Goal: Task Accomplishment & Management: Manage account settings

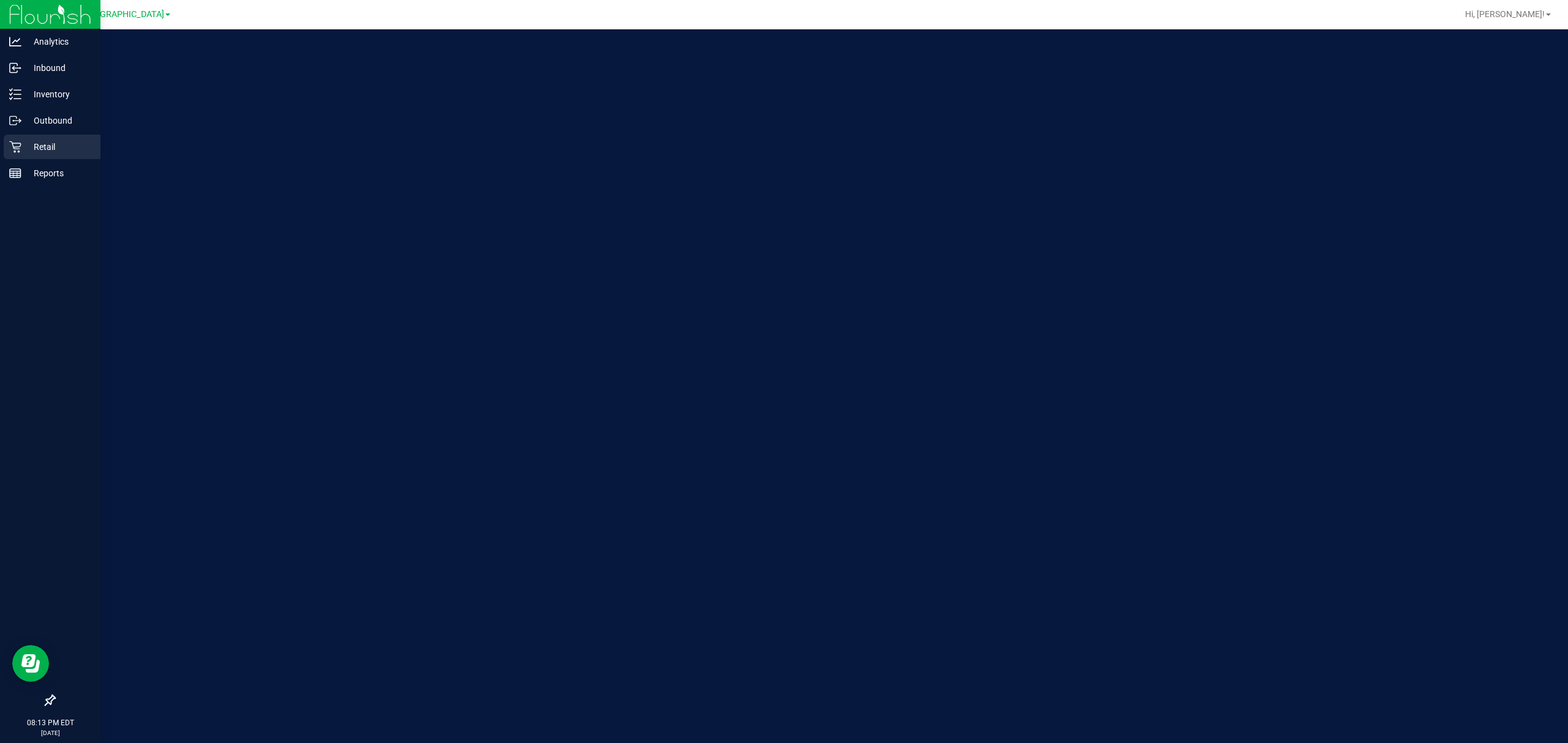
click at [21, 155] on div "Retail" at bounding box center [52, 147] width 97 height 25
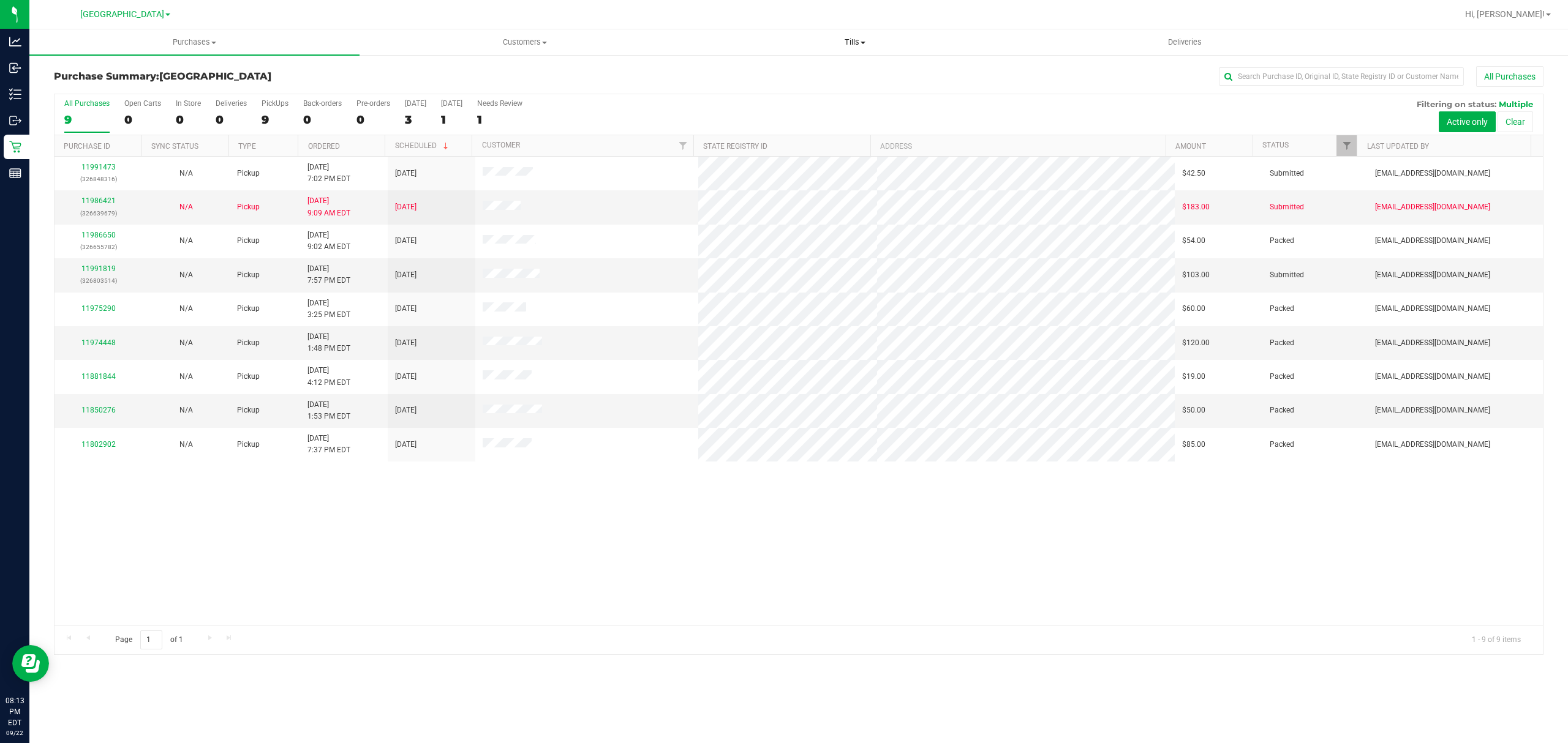
click at [850, 47] on span "Tills" at bounding box center [855, 42] width 329 height 11
click at [764, 72] on span "Manage tills" at bounding box center [731, 73] width 83 height 10
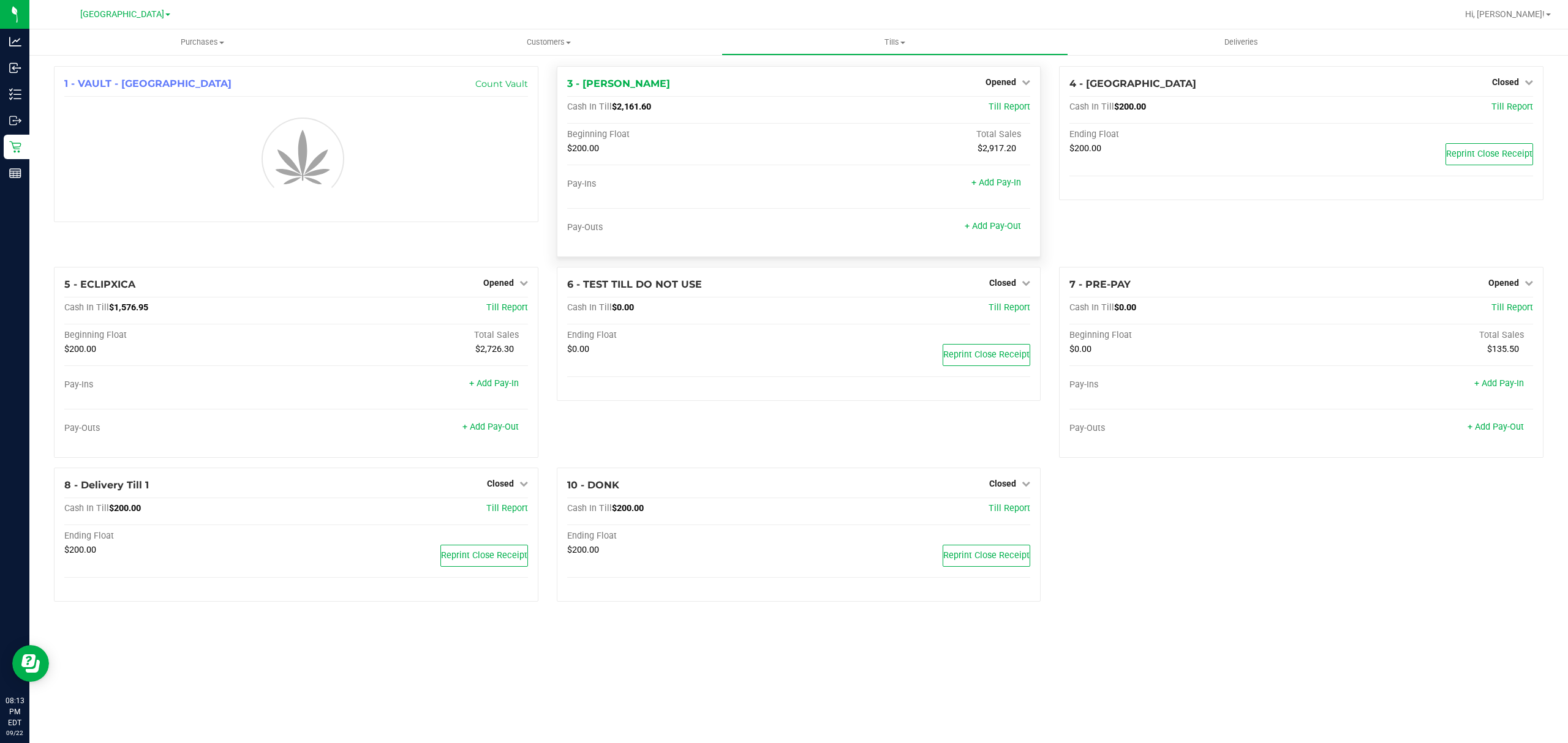
click at [1030, 77] on div "Opened" at bounding box center [1008, 82] width 44 height 15
click at [1016, 77] on span "Opened" at bounding box center [1001, 82] width 30 height 10
click at [1001, 111] on link "Close Till" at bounding box center [1003, 108] width 33 height 10
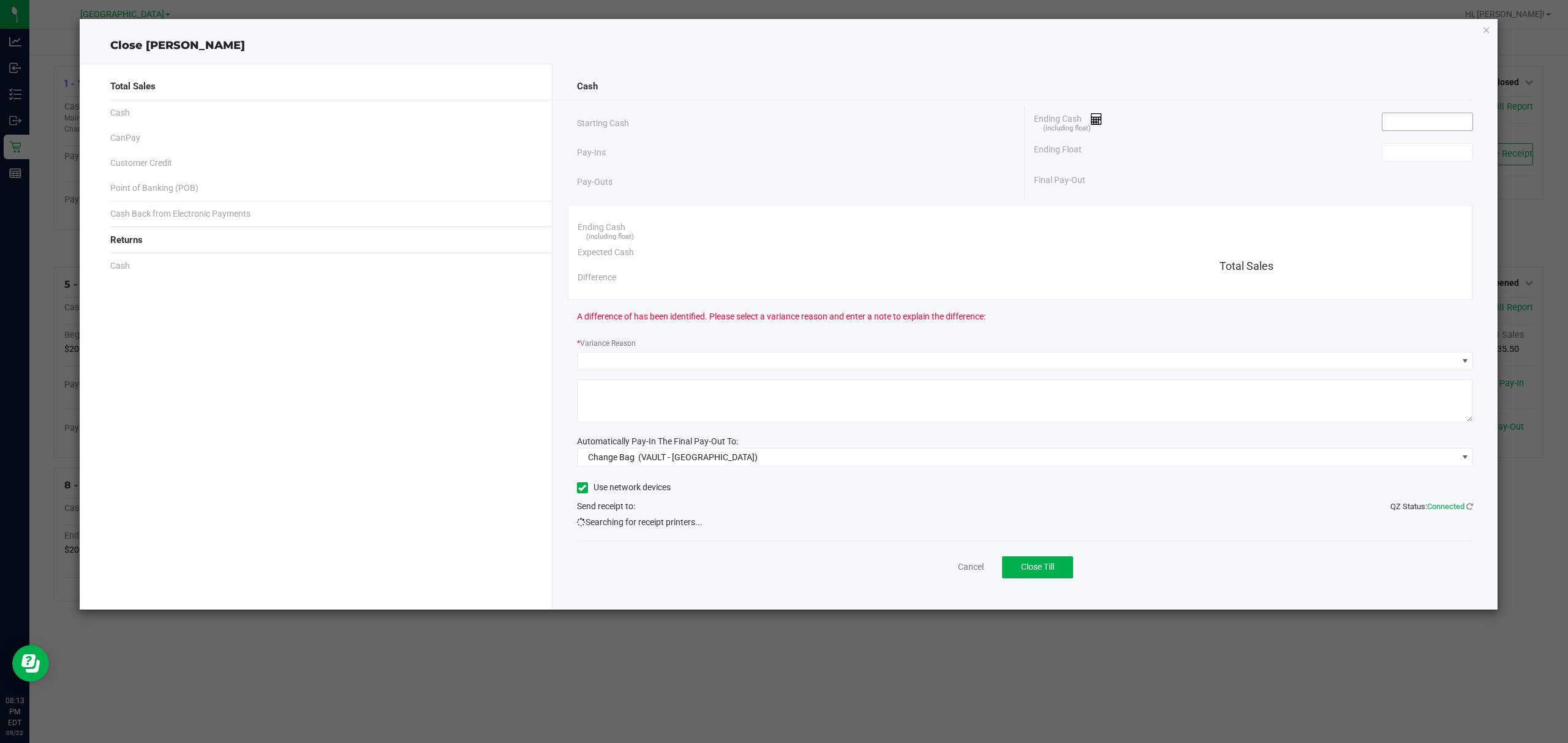
click at [1430, 124] on input at bounding box center [1428, 122] width 90 height 18
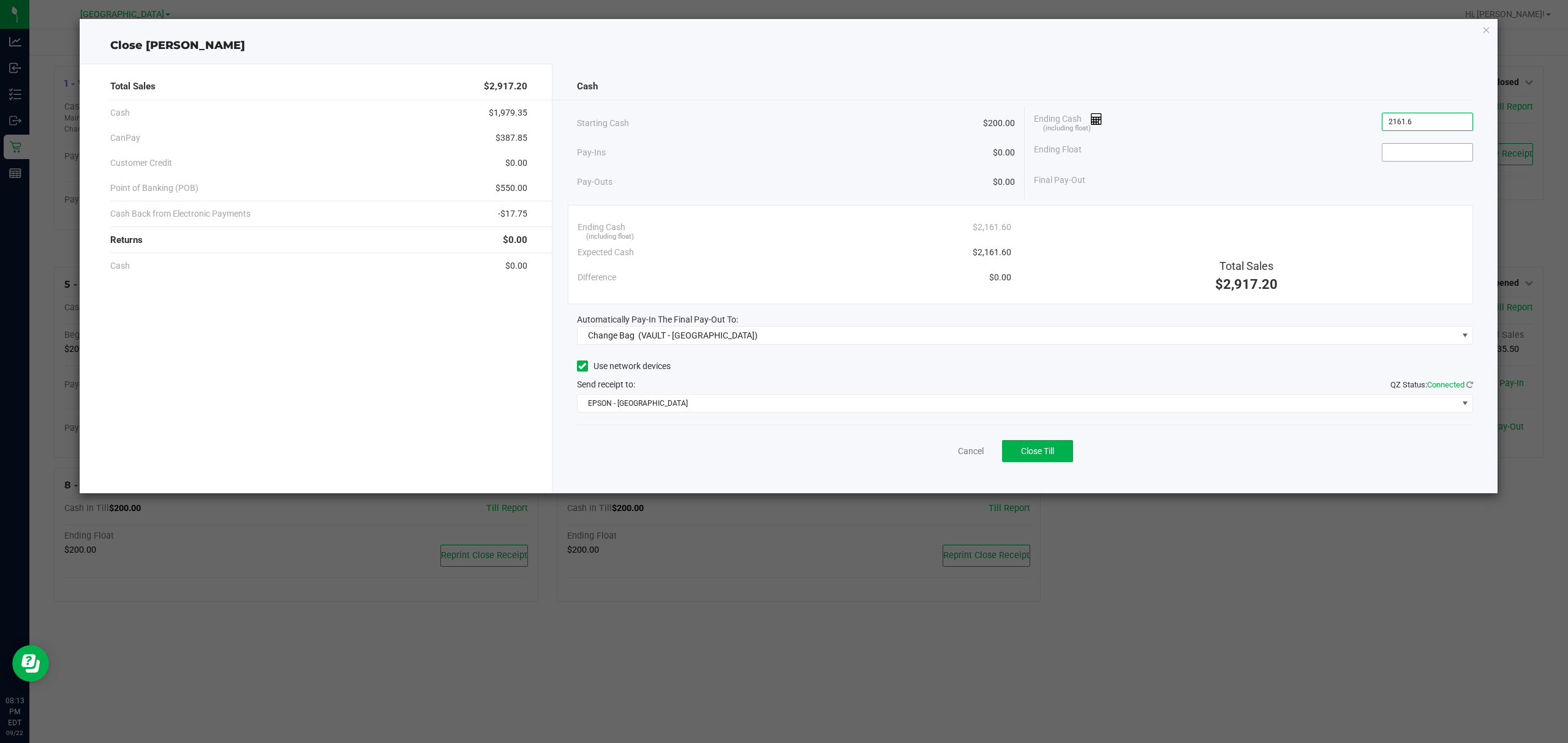
type input "$2,161.60"
click at [1408, 150] on input at bounding box center [1428, 152] width 90 height 18
type input "$200.00"
click at [1336, 142] on div "Ending Float $200.00" at bounding box center [1253, 152] width 439 height 30
click at [648, 335] on span "(VAULT - PORT ST LUCIE)" at bounding box center [698, 336] width 120 height 10
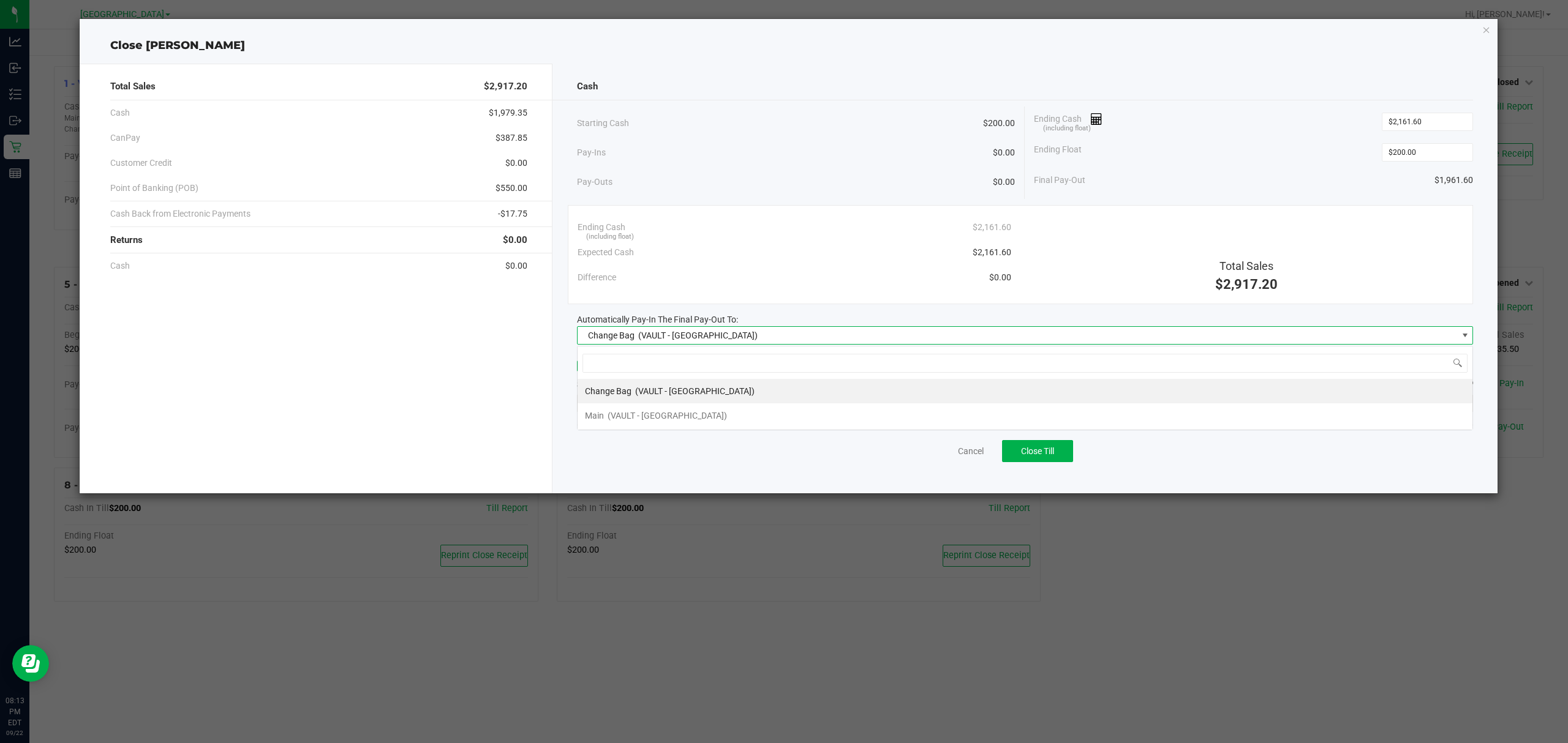
scroll to position [18, 897]
click at [607, 421] on div "Main (VAULT - PORT ST LUCIE)" at bounding box center [656, 416] width 142 height 22
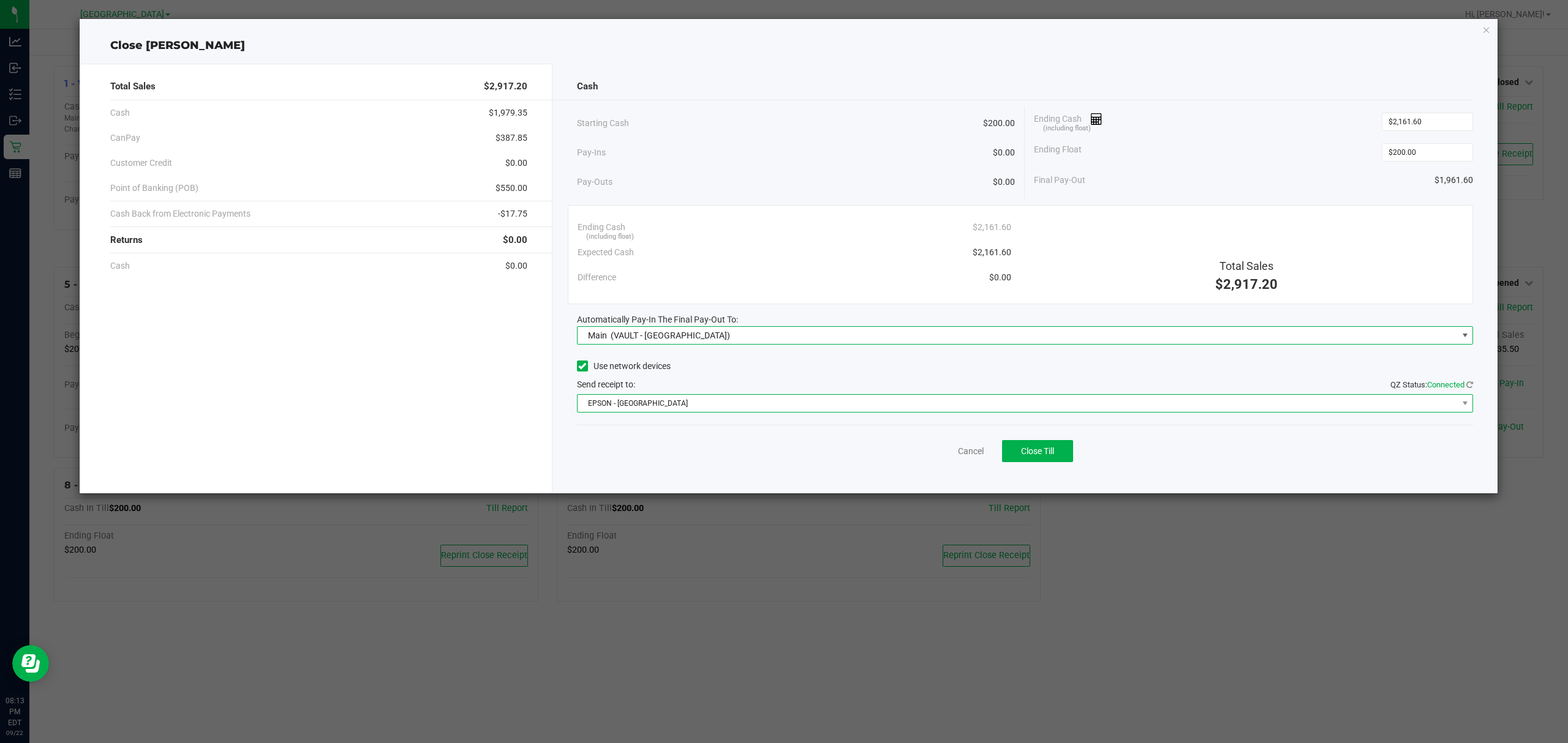
click at [627, 406] on span "EPSON - EAST-TIMOR" at bounding box center [1017, 403] width 880 height 18
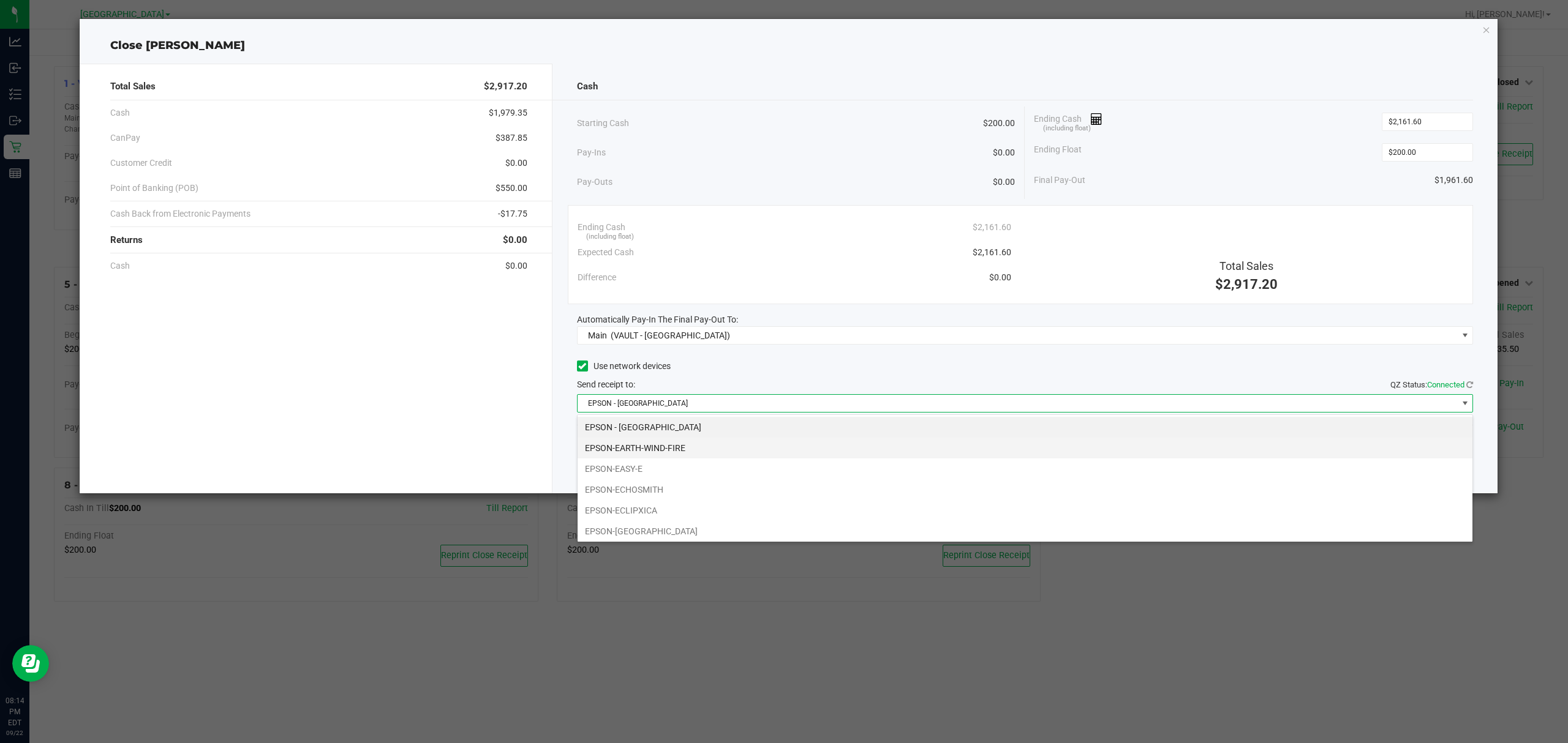
click at [645, 451] on li "EPSON-EARTH-WIND-FIRE" at bounding box center [1025, 448] width 895 height 21
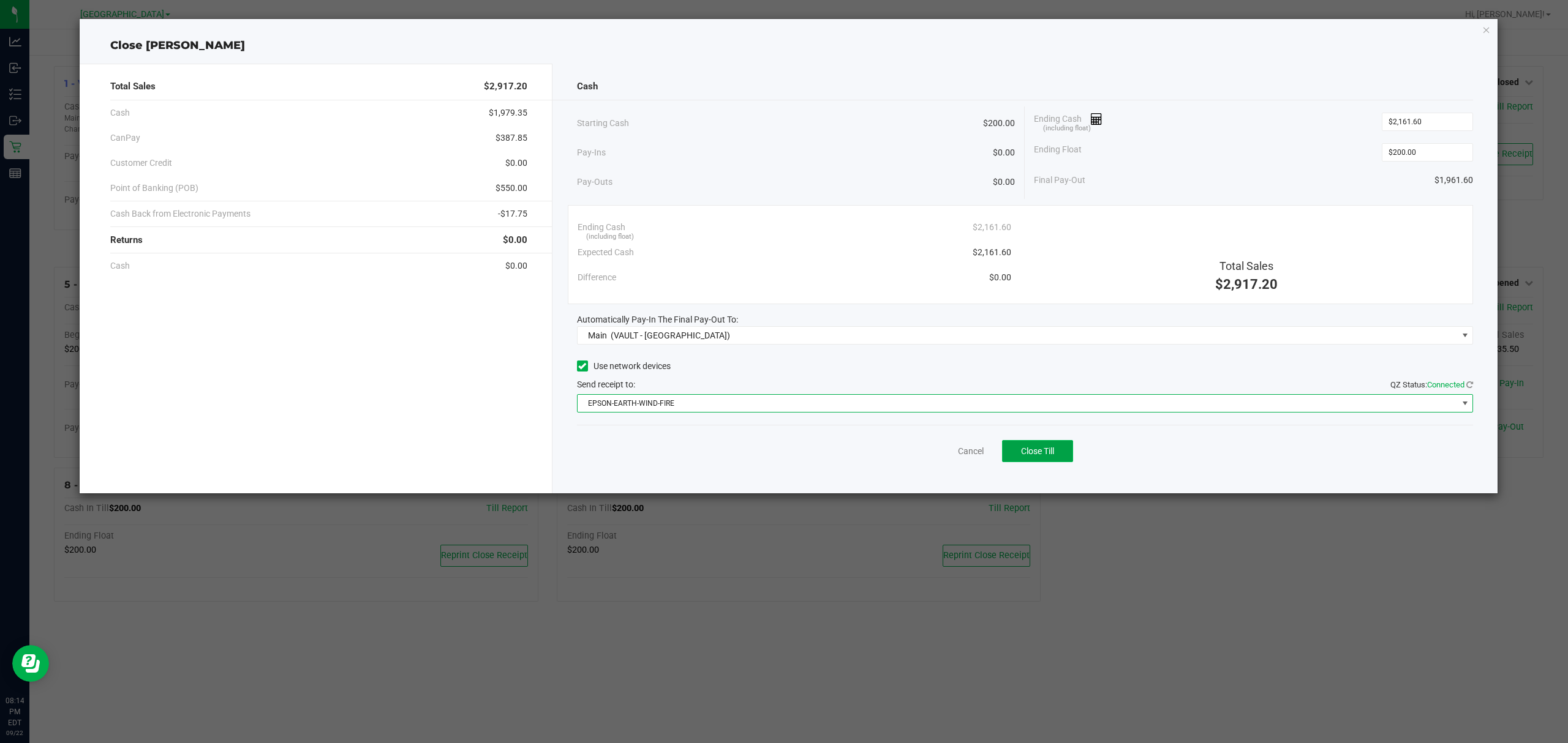
click at [1044, 452] on span "Close Till" at bounding box center [1038, 451] width 33 height 10
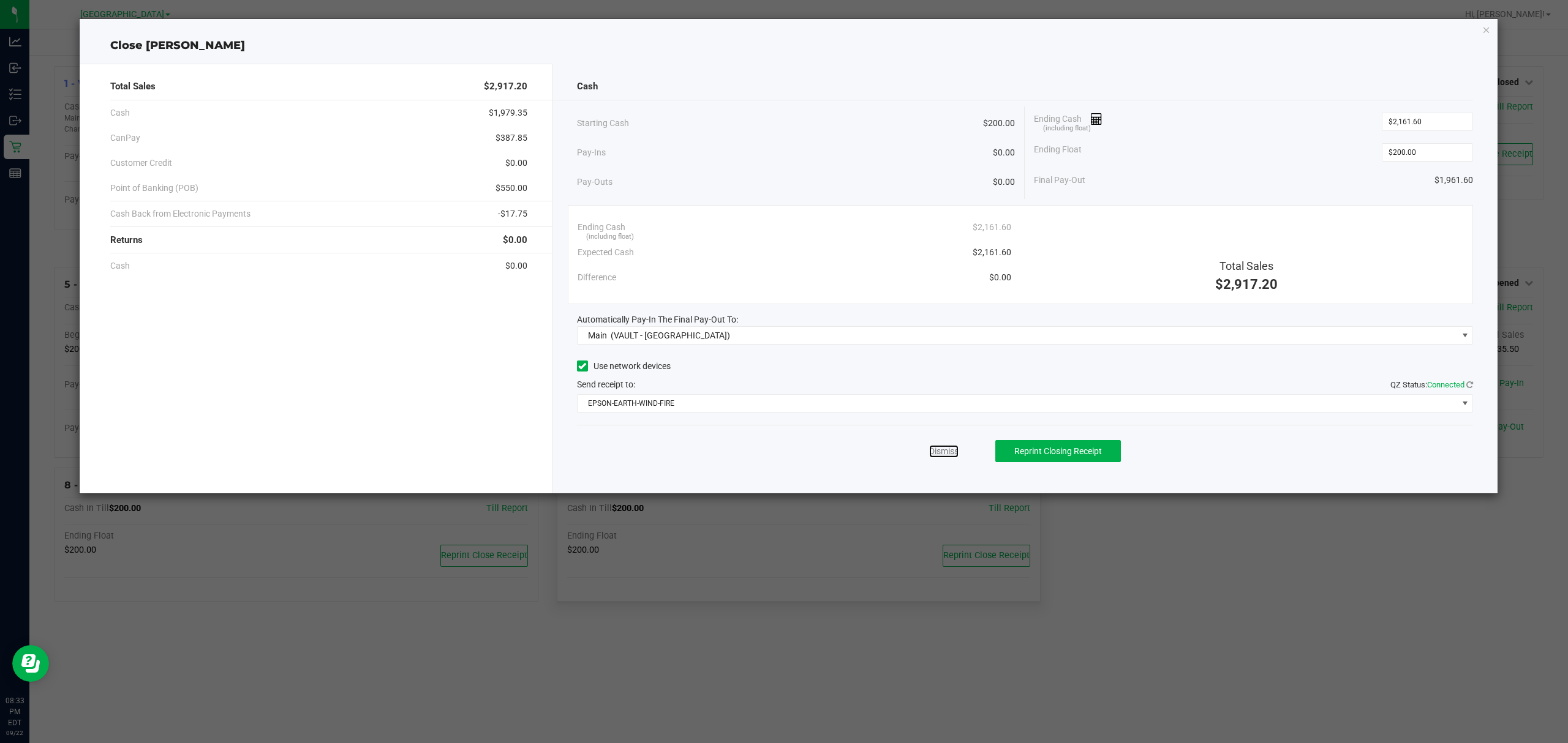
click at [947, 449] on link "Dismiss" at bounding box center [944, 452] width 30 height 13
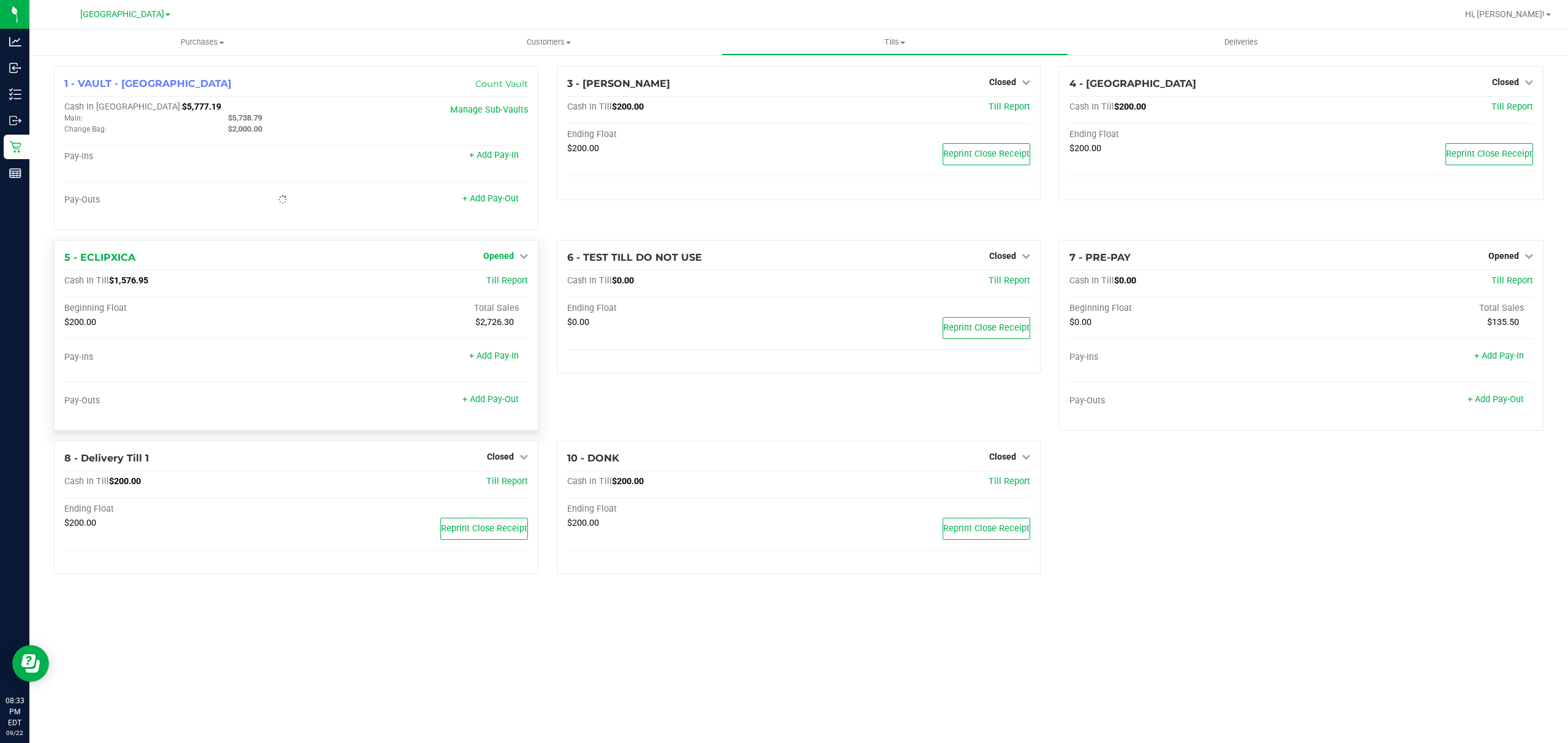
click at [510, 255] on span "Opened" at bounding box center [498, 255] width 30 height 10
click at [513, 277] on div "Close Till" at bounding box center [500, 281] width 90 height 16
click at [507, 282] on link "Close Till" at bounding box center [500, 281] width 33 height 10
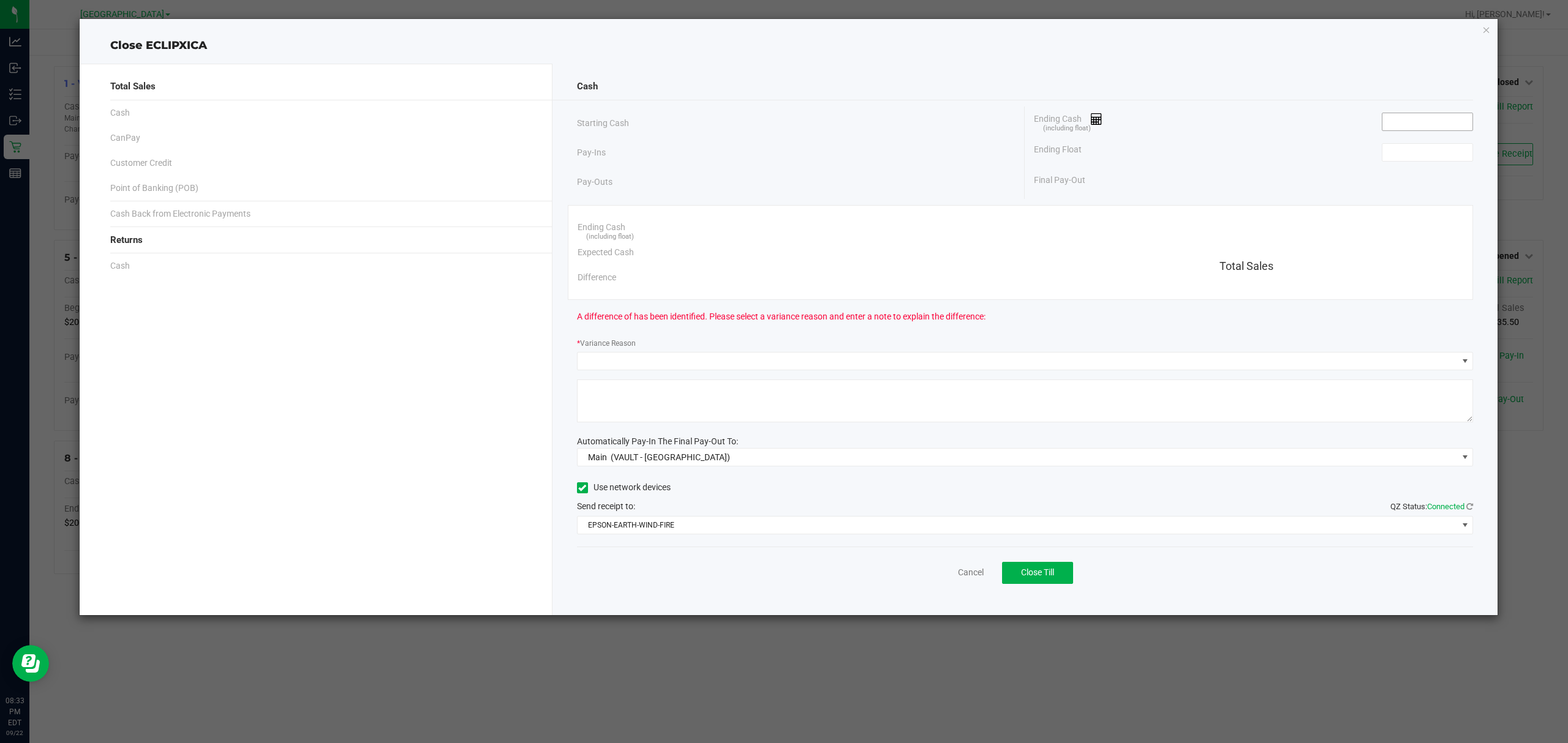
click at [1417, 123] on input at bounding box center [1428, 122] width 90 height 18
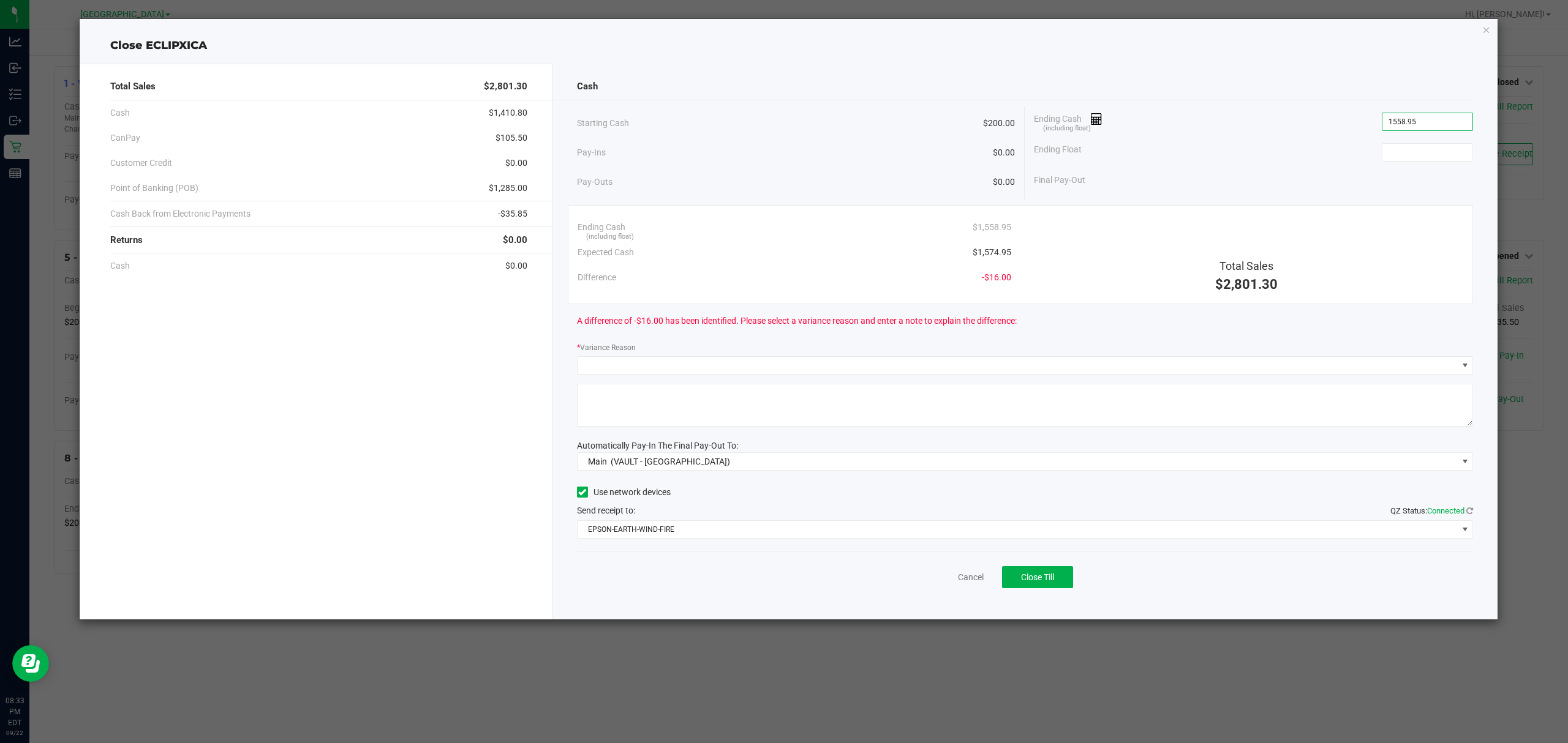
type input "$1,558.95"
click at [1301, 155] on div "Ending Float" at bounding box center [1253, 152] width 439 height 30
drag, startPoint x: 1391, startPoint y: 158, endPoint x: 1374, endPoint y: 176, distance: 24.8
click at [1391, 159] on input at bounding box center [1428, 152] width 90 height 18
type input "$200.00"
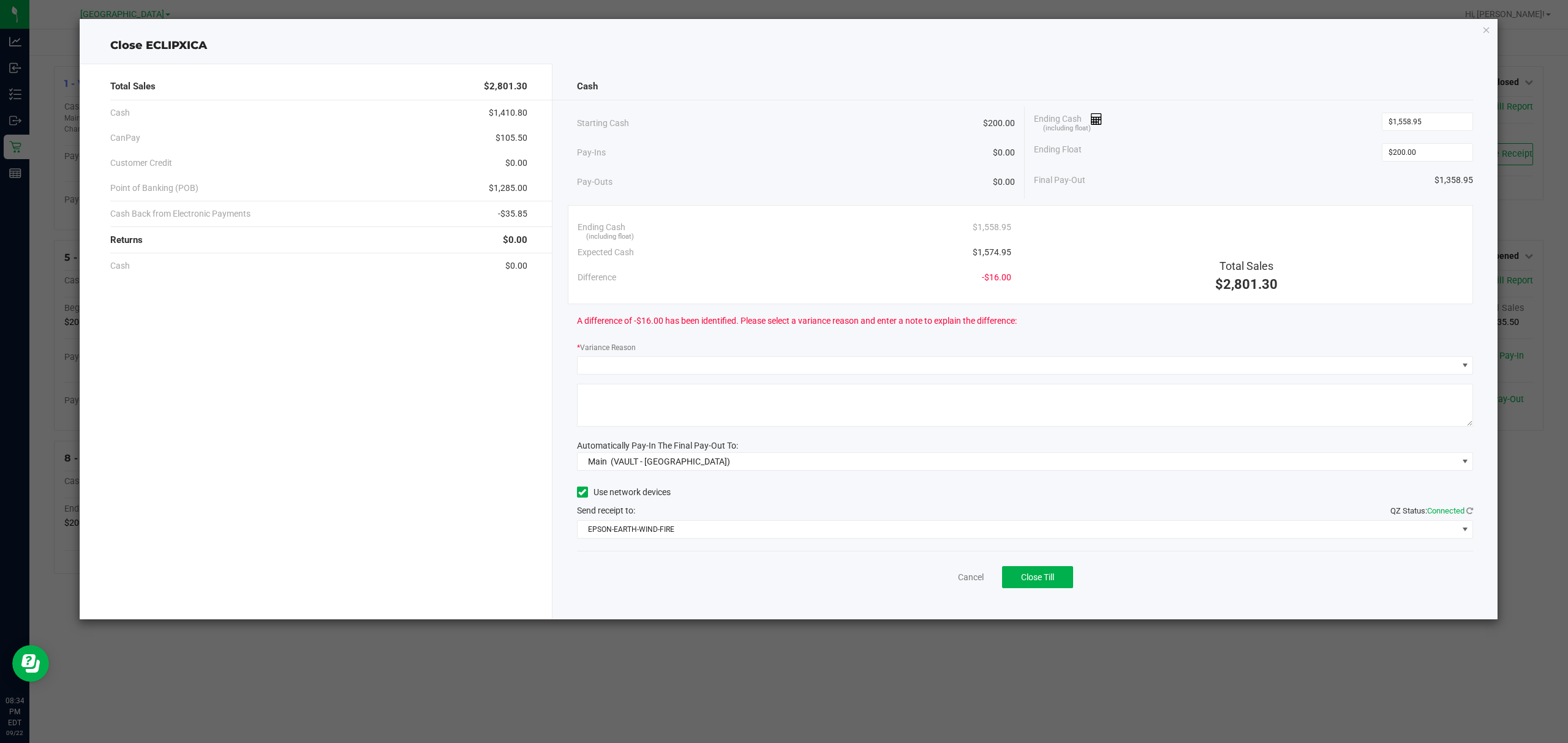
click at [735, 354] on div "* Variance Reason" at bounding box center [1026, 348] width 897 height 16
click at [711, 373] on span at bounding box center [1017, 365] width 880 height 18
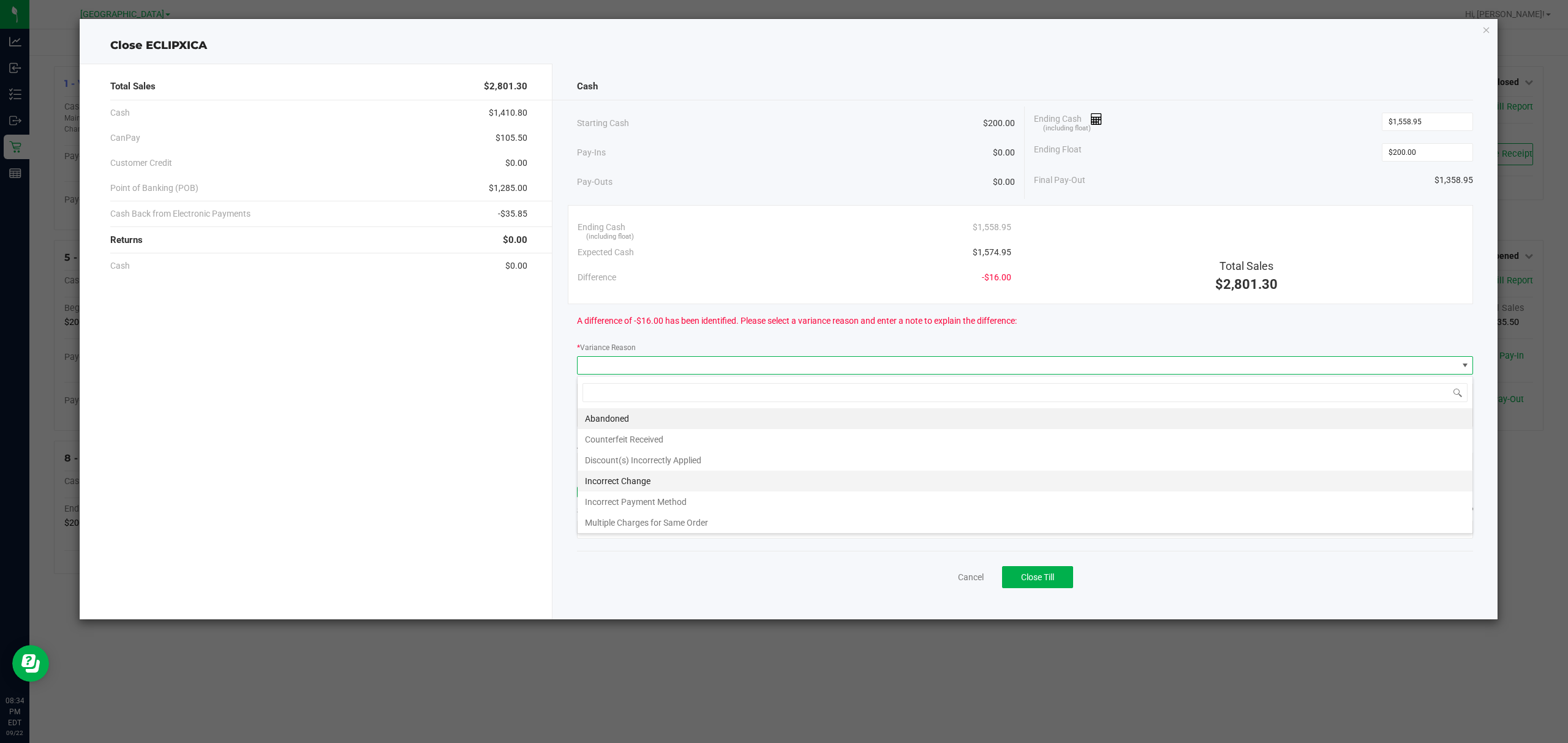
click at [642, 480] on li "Incorrect Change" at bounding box center [1025, 481] width 895 height 21
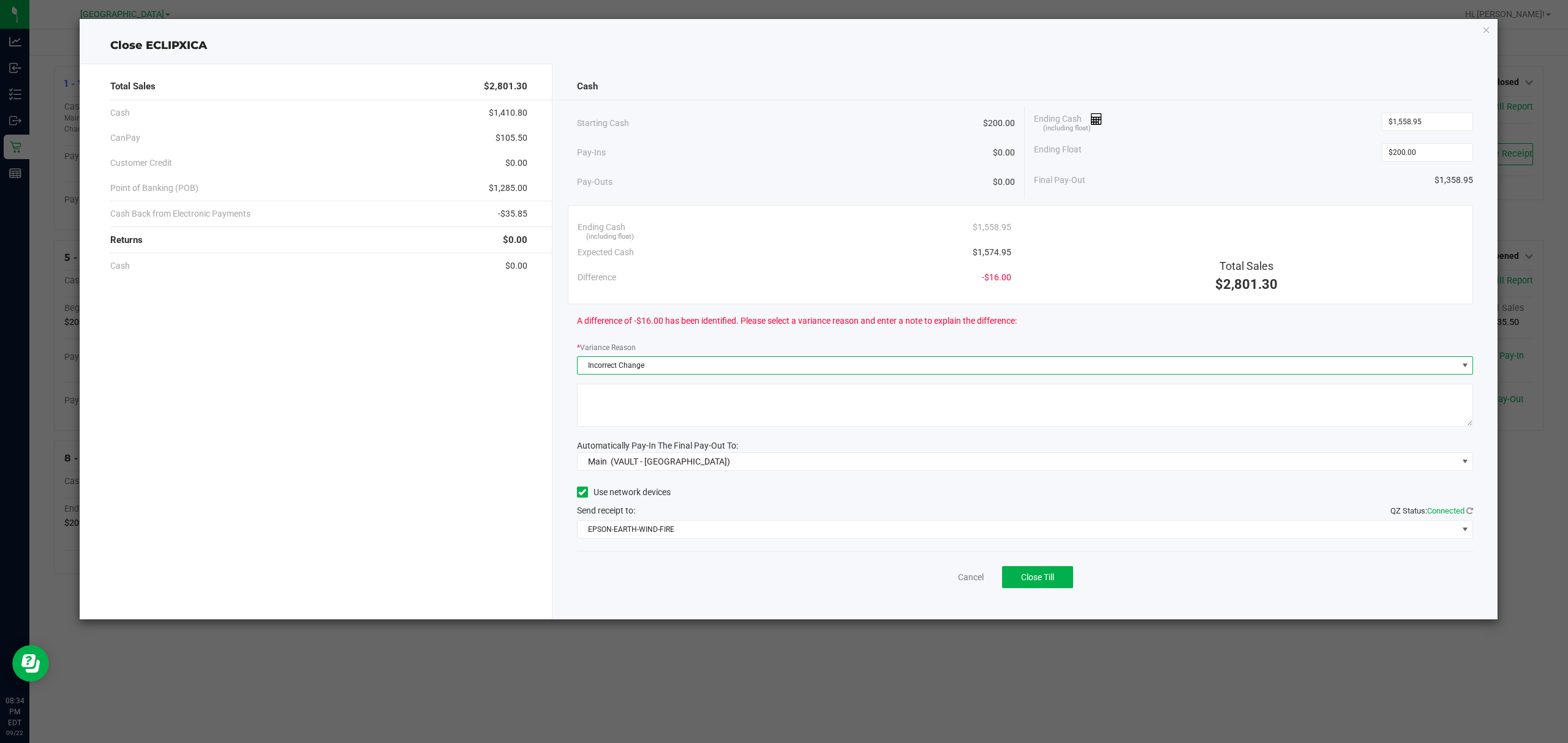
click at [643, 407] on textarea at bounding box center [1026, 405] width 897 height 42
type textarea "Possible incorrect change - will further investigate tomorrow"
click at [1038, 579] on span "Close Till" at bounding box center [1038, 577] width 33 height 10
click at [927, 576] on div "Dismiss Reprint Closing Receipt" at bounding box center [1026, 574] width 897 height 47
click at [932, 579] on link "Dismiss" at bounding box center [944, 578] width 30 height 13
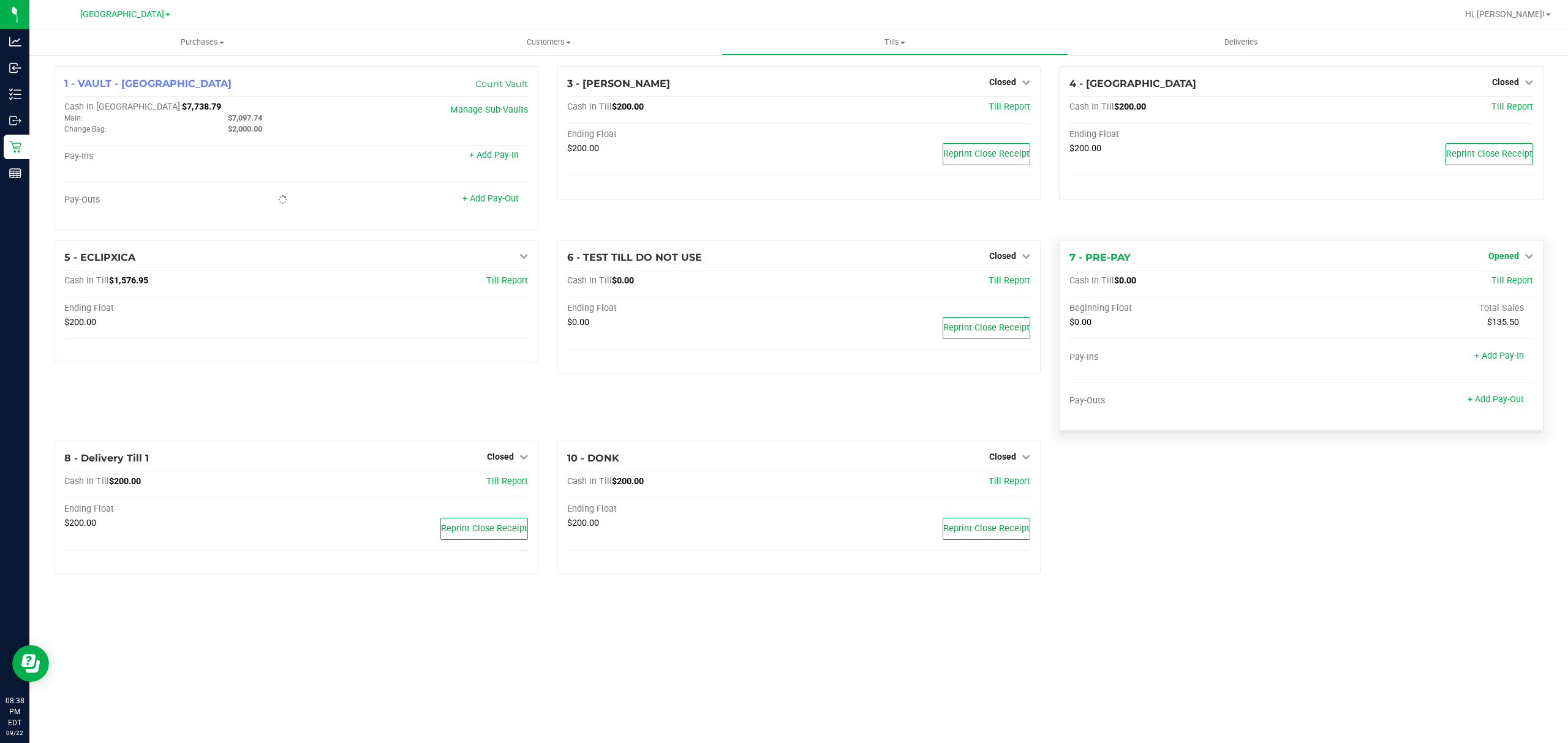
click at [1511, 257] on span "Opened" at bounding box center [1503, 255] width 30 height 10
click at [1504, 286] on link "Close Till" at bounding box center [1505, 281] width 33 height 10
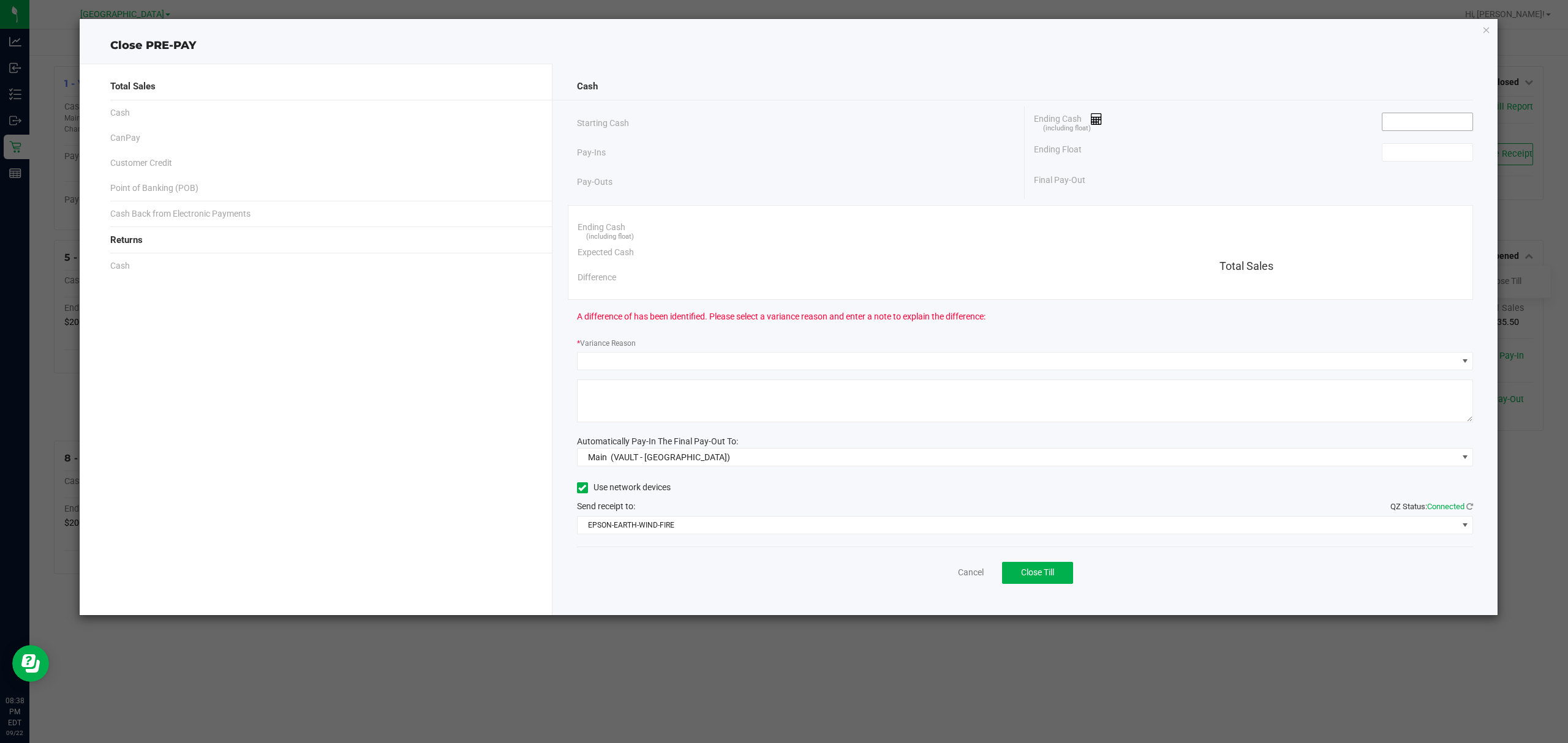
click at [1397, 119] on input at bounding box center [1428, 122] width 90 height 18
type input "$0.00"
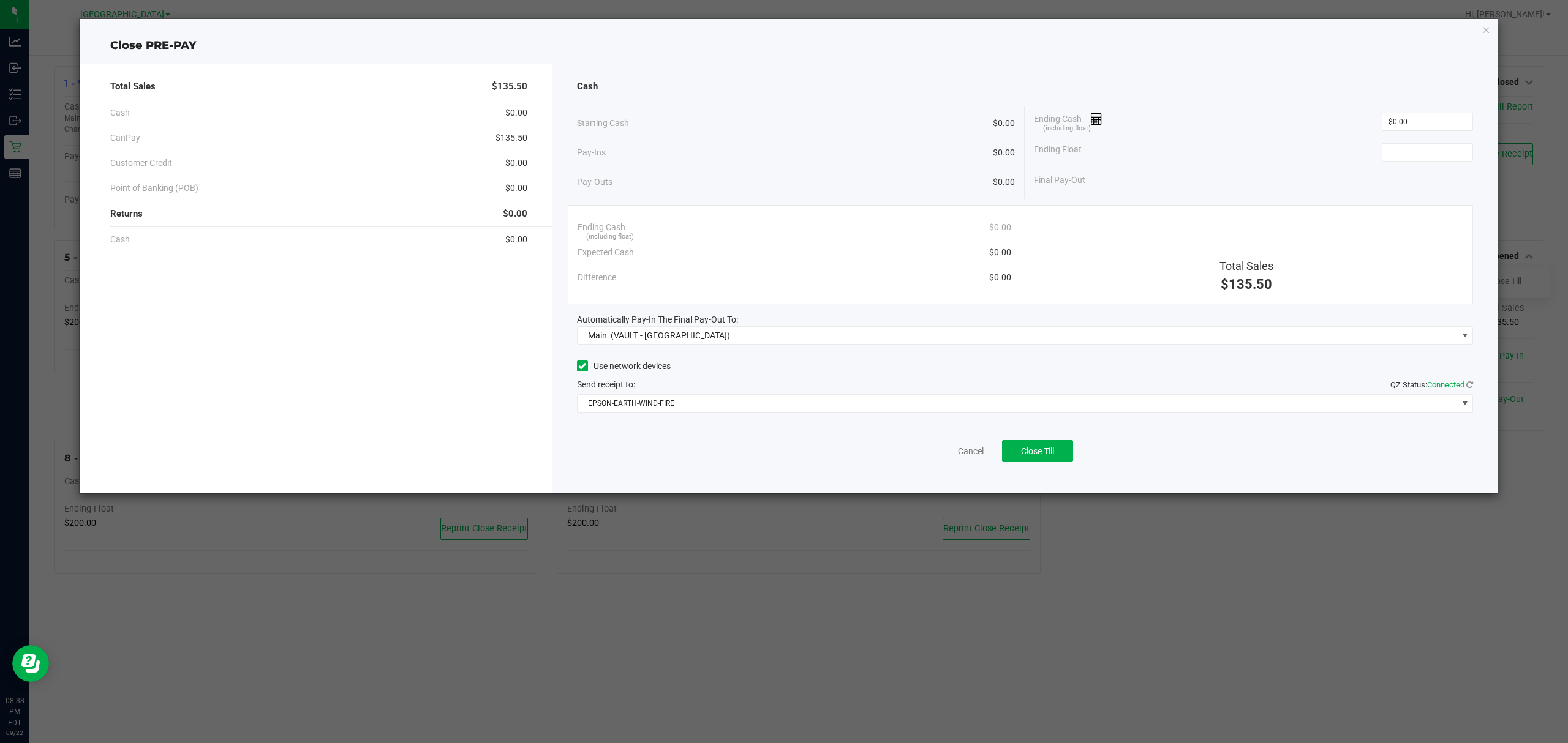
click at [1393, 143] on div "Ending Float" at bounding box center [1253, 152] width 439 height 30
click at [1391, 149] on input at bounding box center [1428, 152] width 90 height 18
type input "$0.00"
click at [1310, 149] on div "Ending Float $0.00" at bounding box center [1253, 152] width 439 height 30
click at [1020, 446] on button "Close Till" at bounding box center [1038, 452] width 71 height 22
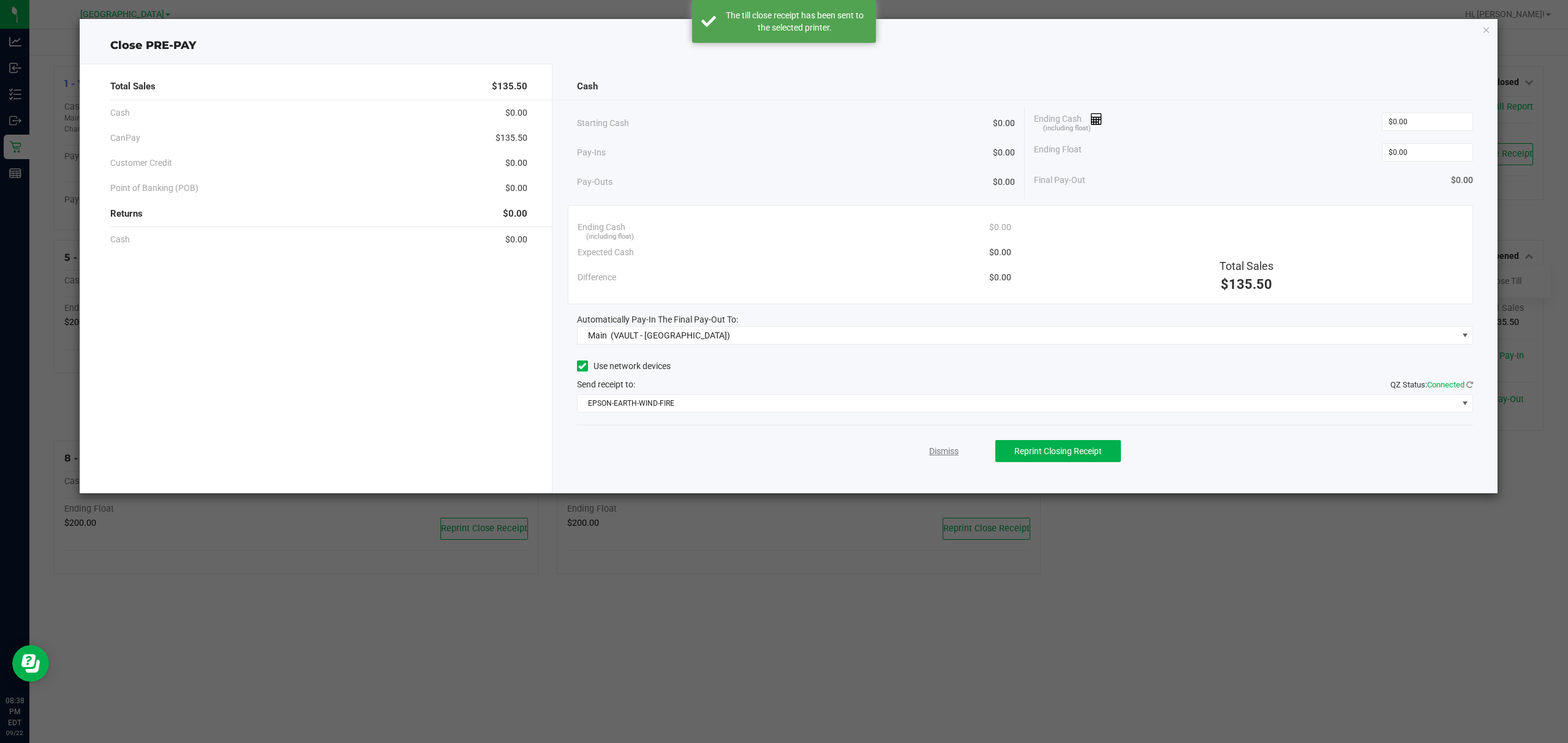
click at [952, 452] on link "Dismiss" at bounding box center [944, 452] width 30 height 13
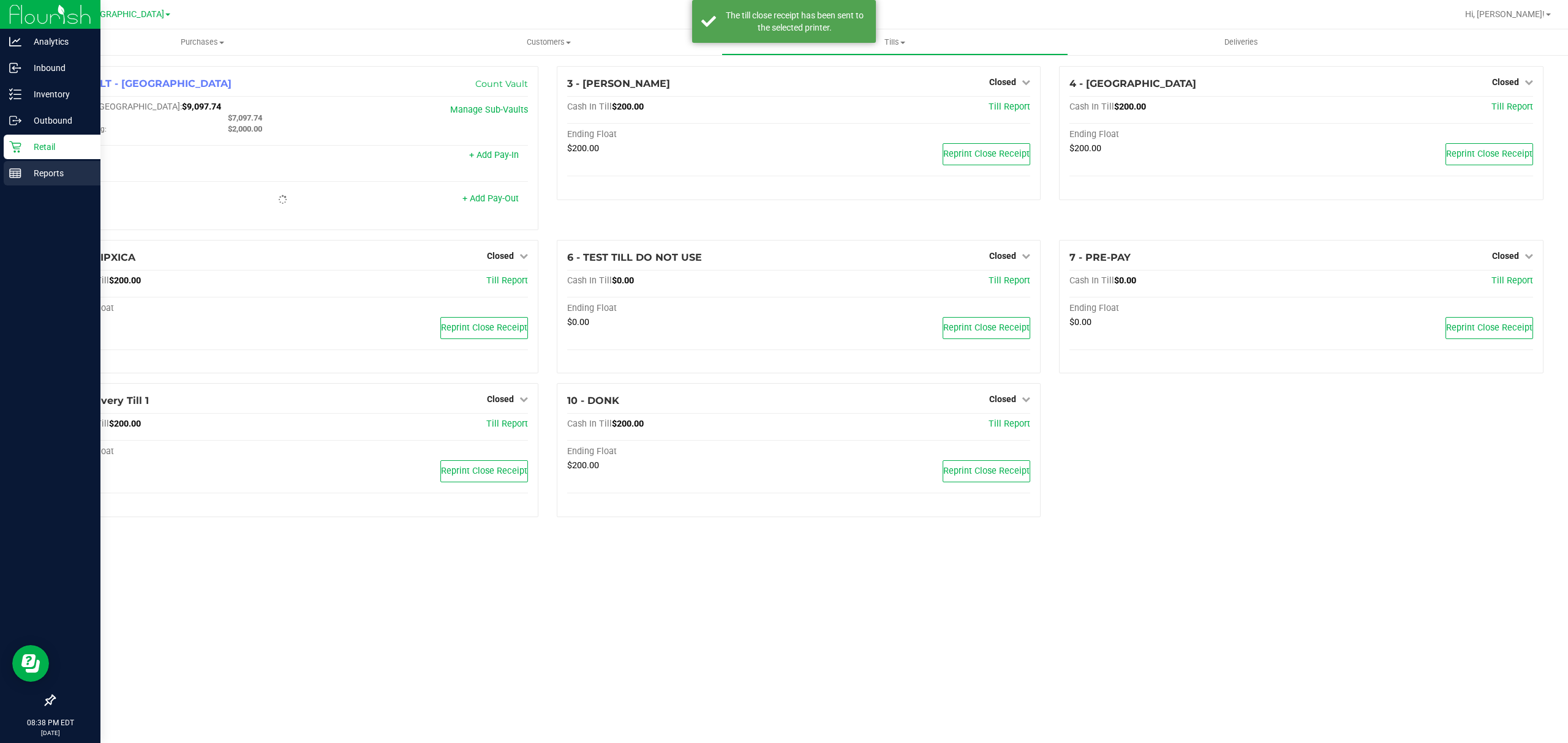
click at [66, 183] on div "Reports" at bounding box center [52, 173] width 97 height 25
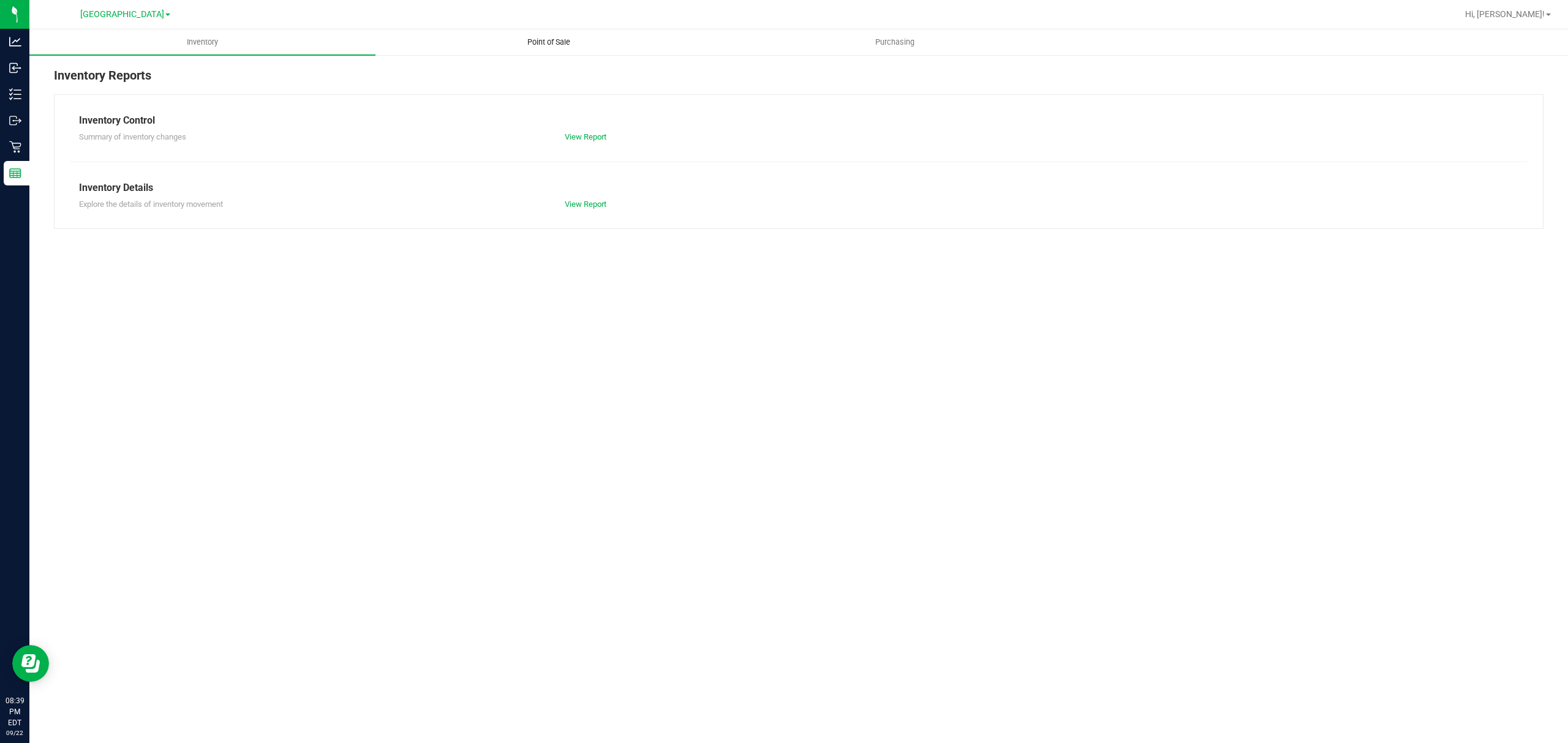
click at [567, 42] on span "Point of Sale" at bounding box center [549, 42] width 76 height 11
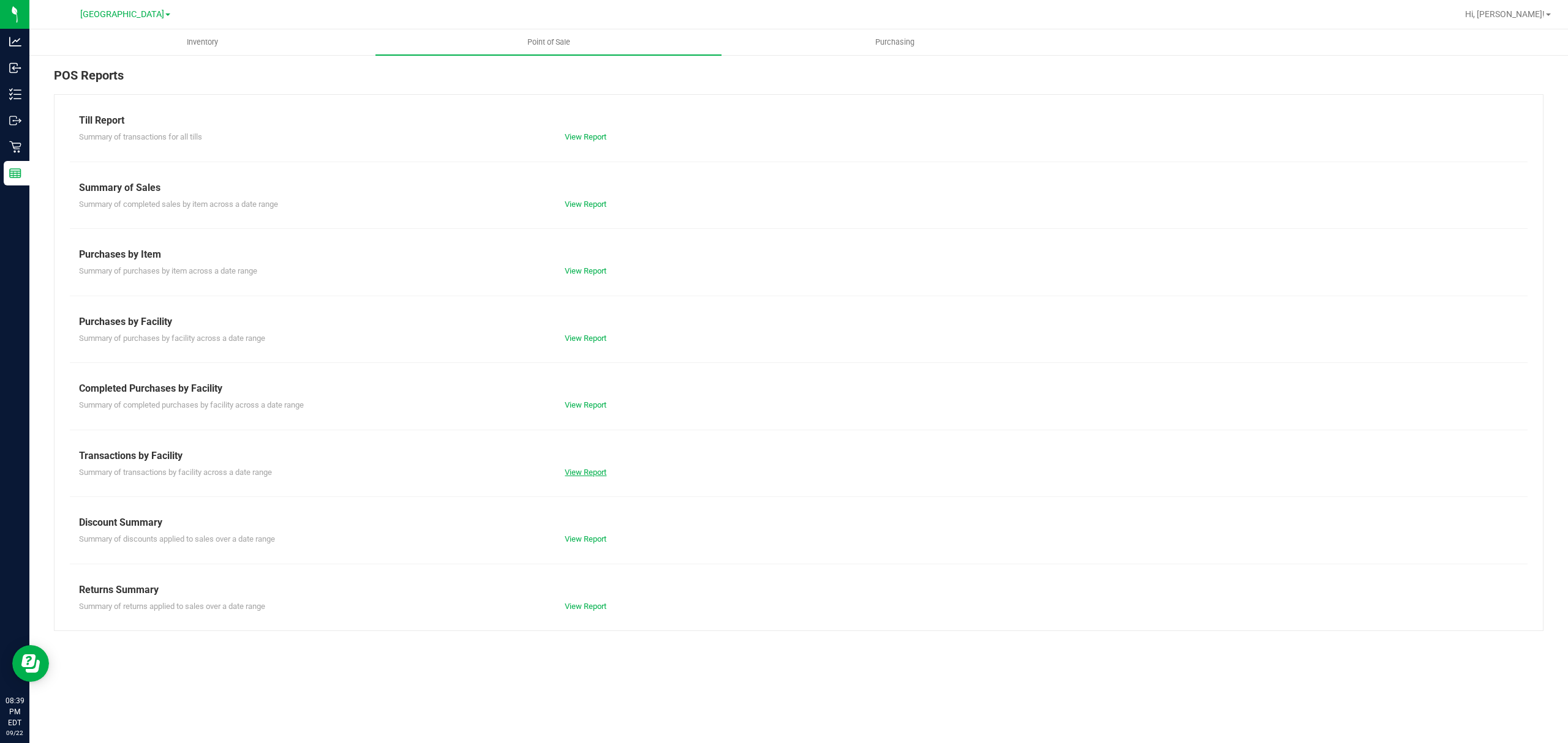
click at [588, 471] on link "View Report" at bounding box center [585, 472] width 42 height 9
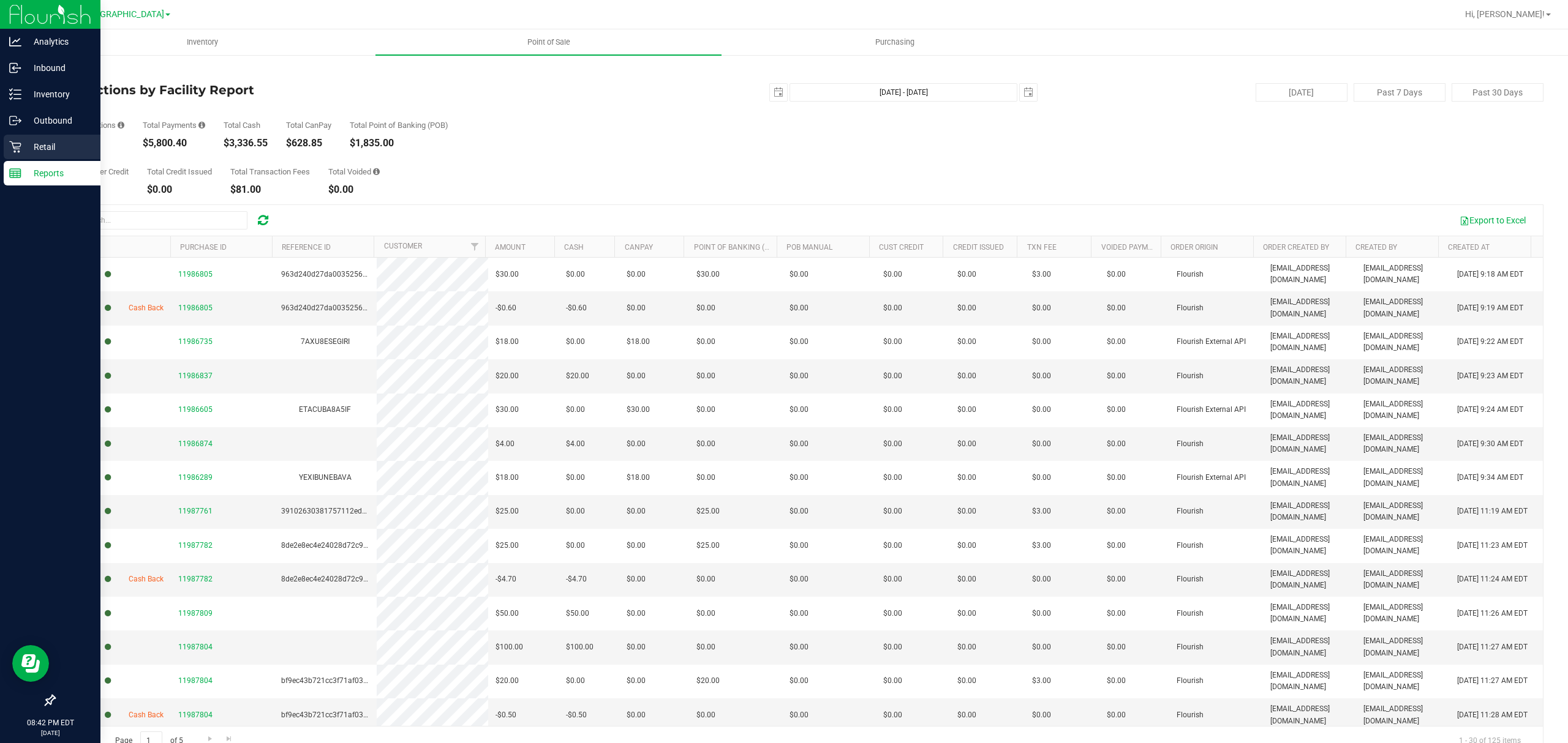
click at [25, 145] on p "Retail" at bounding box center [58, 147] width 74 height 15
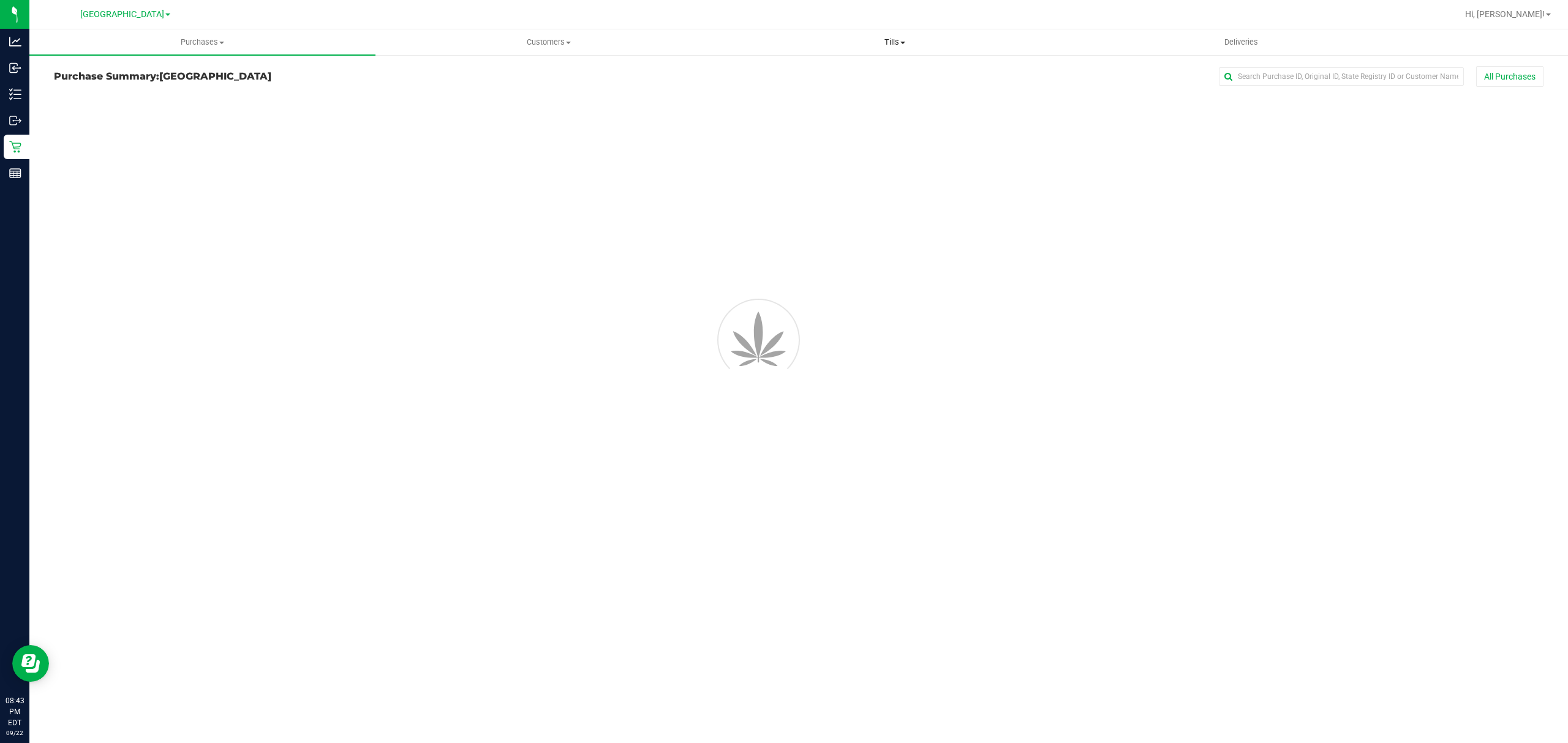
click at [881, 44] on span "Tills" at bounding box center [895, 42] width 345 height 11
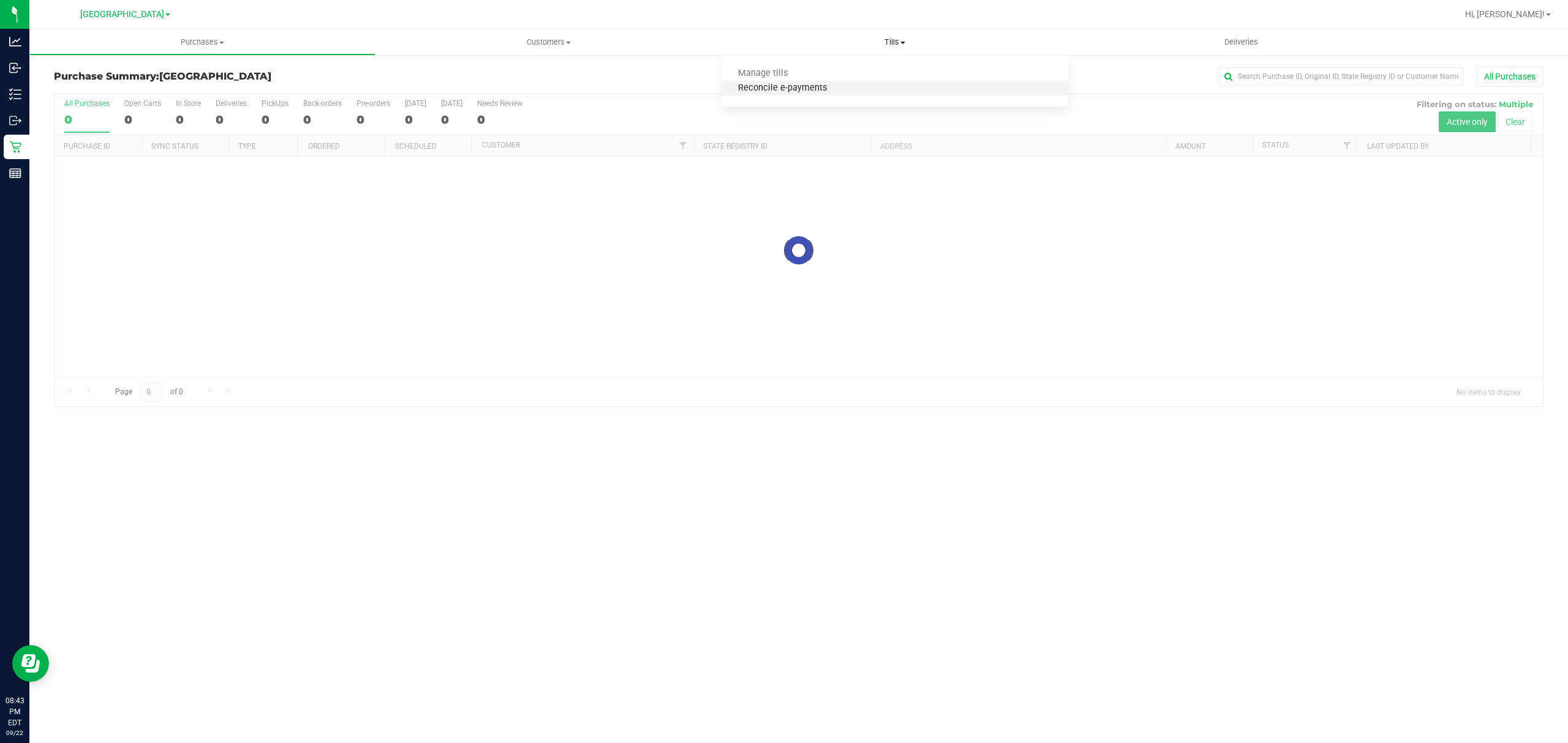
click at [802, 85] on span "Reconcile e-payments" at bounding box center [782, 88] width 122 height 10
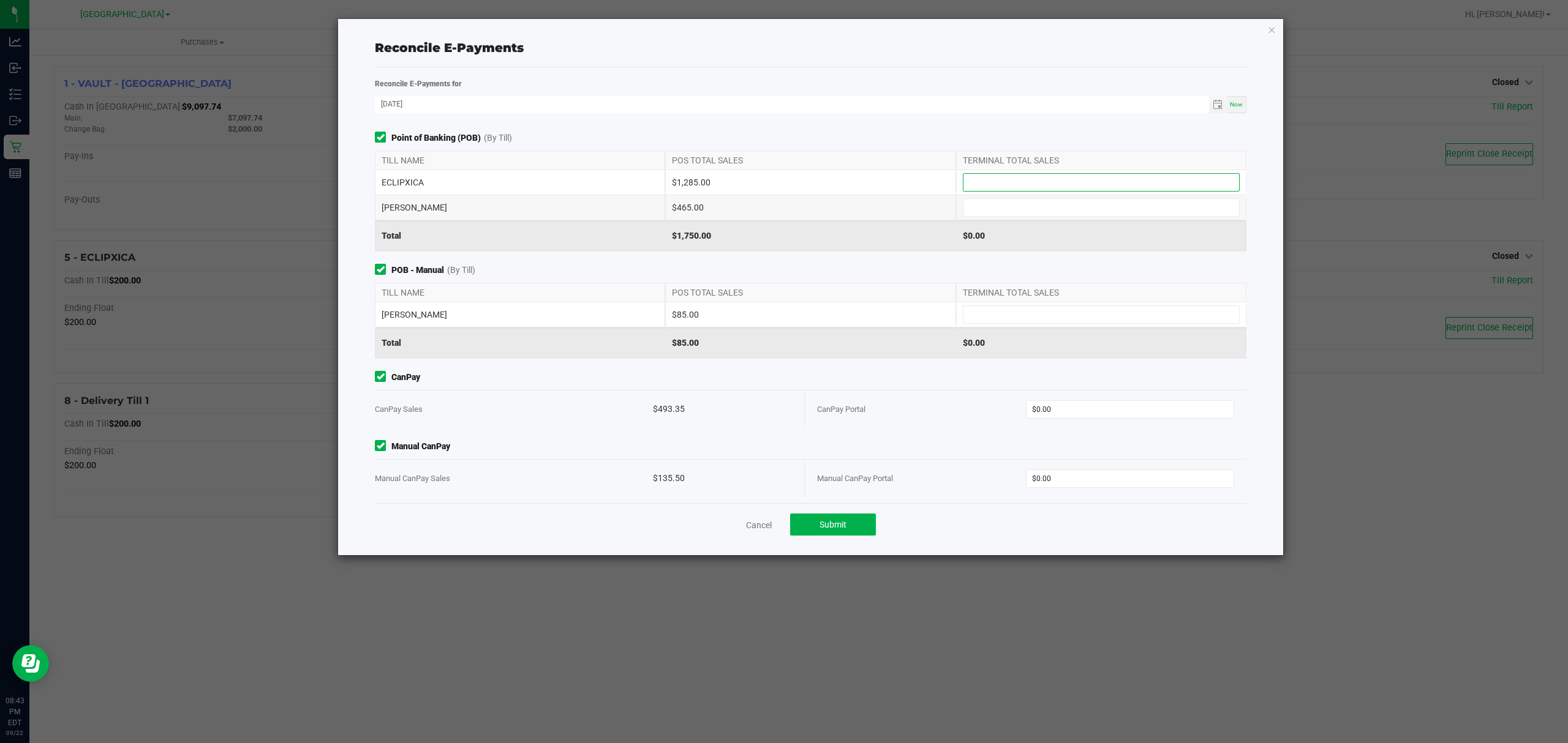
click at [1049, 179] on input at bounding box center [1101, 183] width 276 height 18
type input "$1,285.00"
type input "$465.00"
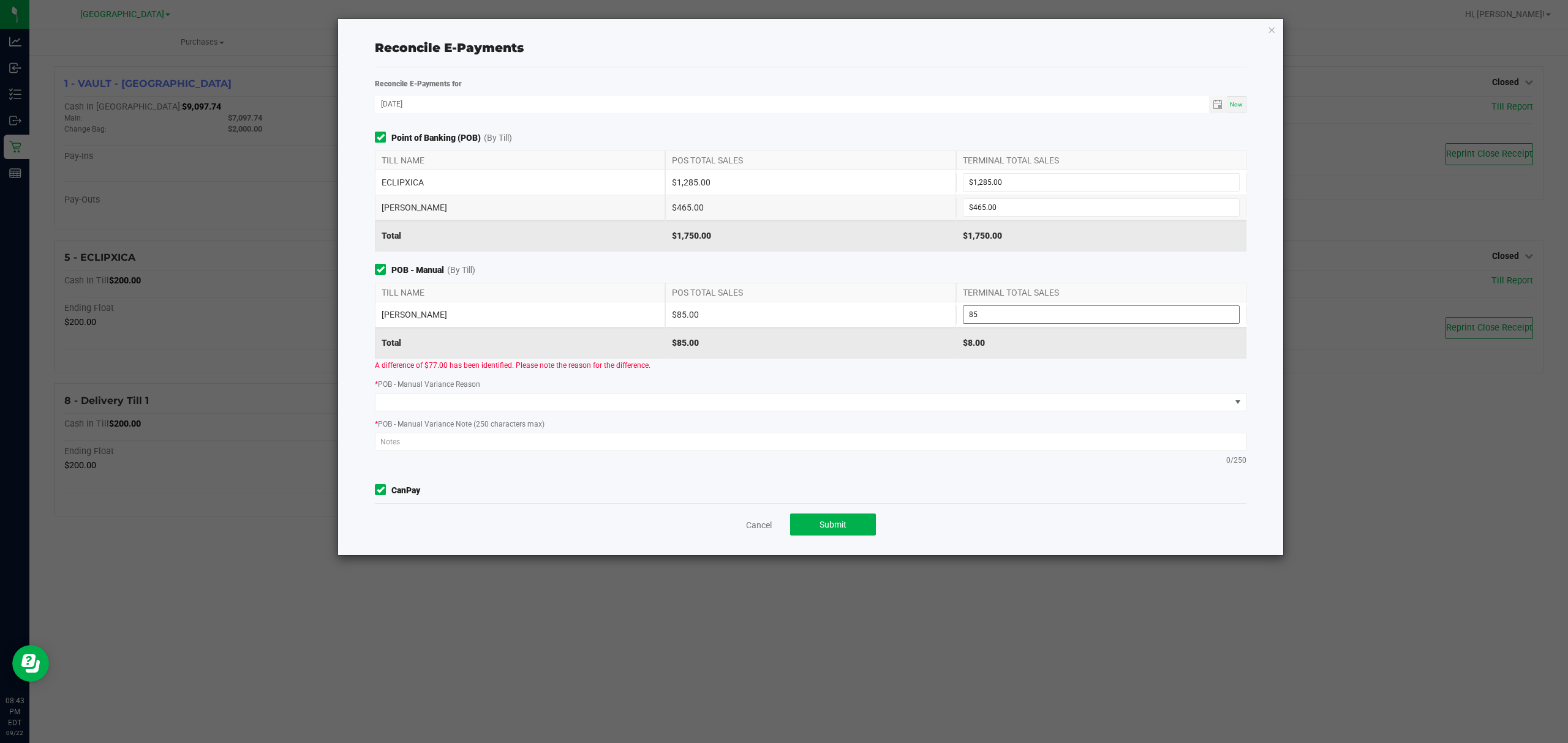
type input "$85.00"
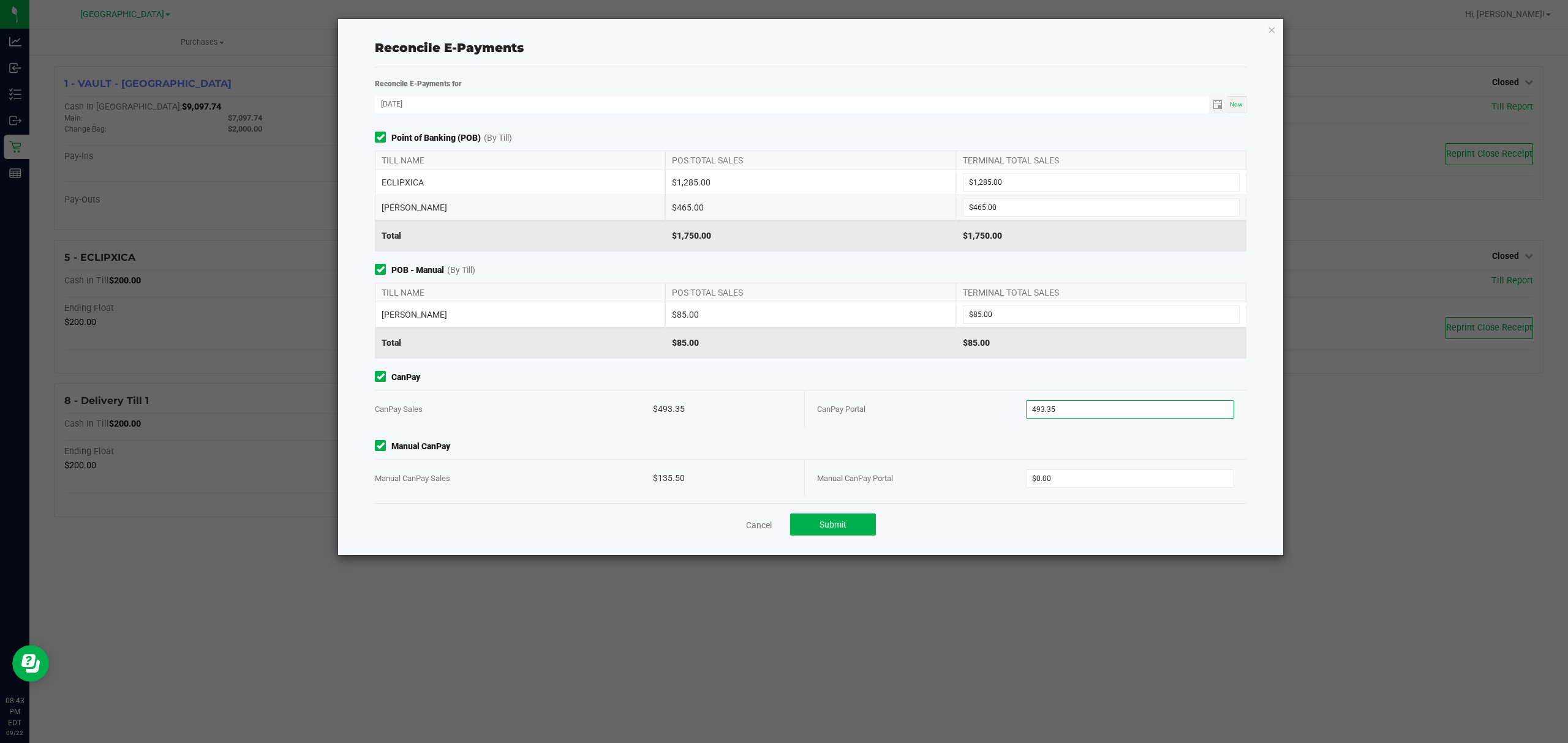
type input "$493.35"
type input "$135.50"
click at [824, 523] on span "Submit" at bounding box center [833, 525] width 27 height 10
